Goal: Navigation & Orientation: Understand site structure

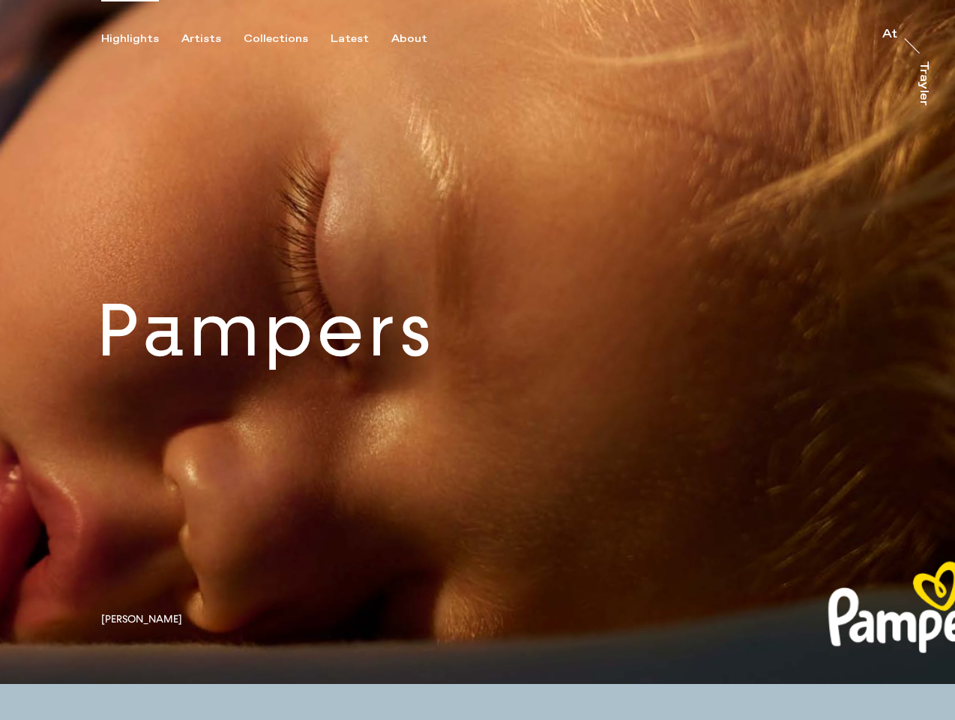
click at [140, 39] on div "Highlights" at bounding box center [130, 38] width 58 height 13
click at [210, 39] on div "Artists" at bounding box center [201, 38] width 40 height 13
click at [282, 39] on div "Collections" at bounding box center [276, 38] width 64 height 13
click at [353, 39] on div "Latest" at bounding box center [350, 38] width 38 height 13
click at [411, 39] on div "About" at bounding box center [409, 38] width 36 height 13
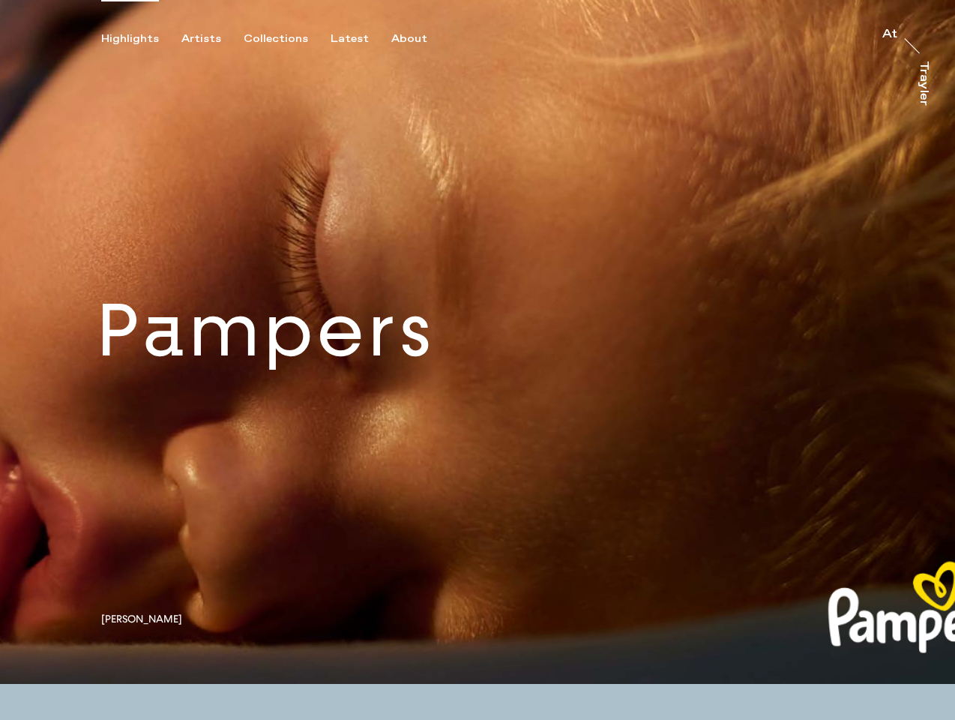
click at [478, 342] on link at bounding box center [477, 342] width 955 height 684
